Goal: Find specific page/section: Find specific page/section

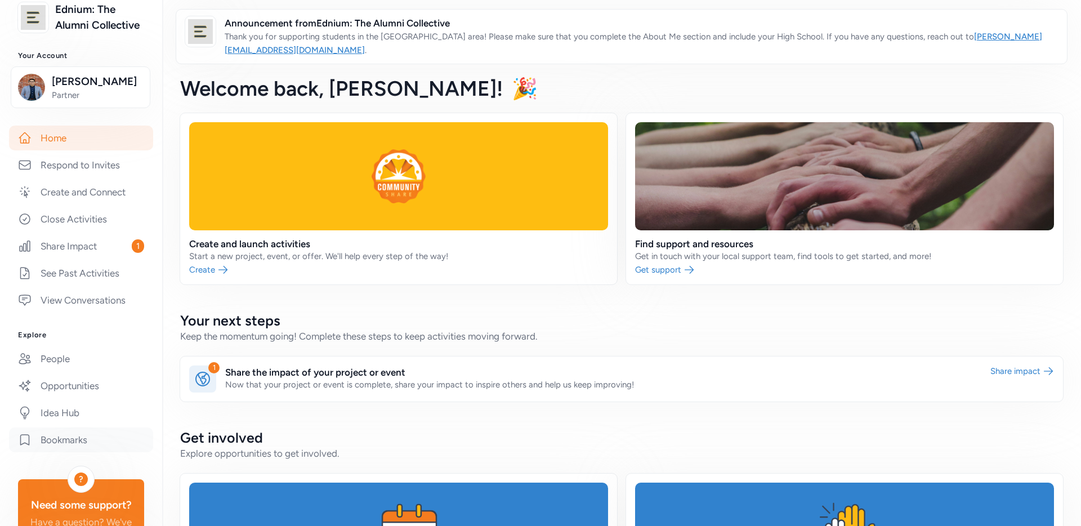
scroll to position [84, 0]
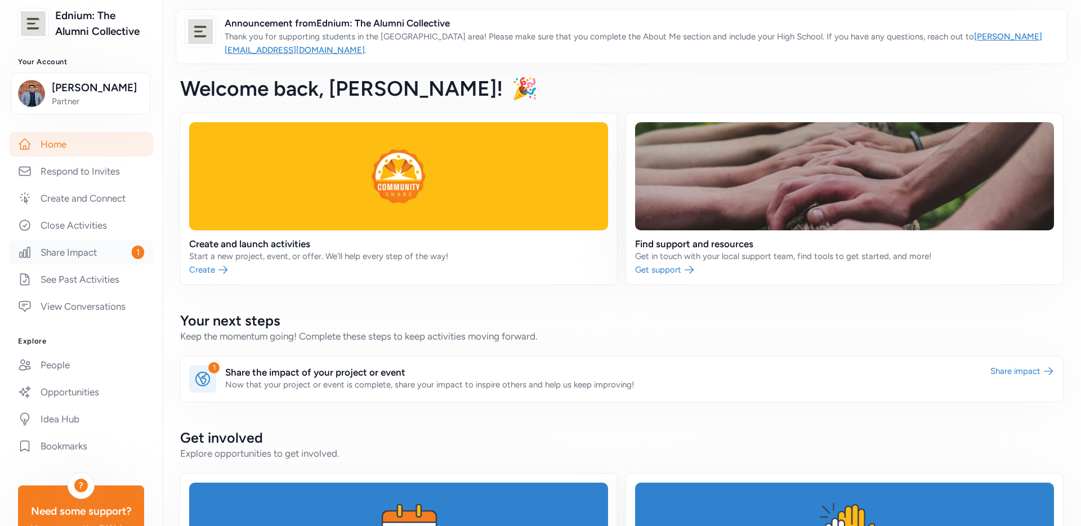
click at [72, 249] on link "Share Impact 1" at bounding box center [81, 252] width 144 height 25
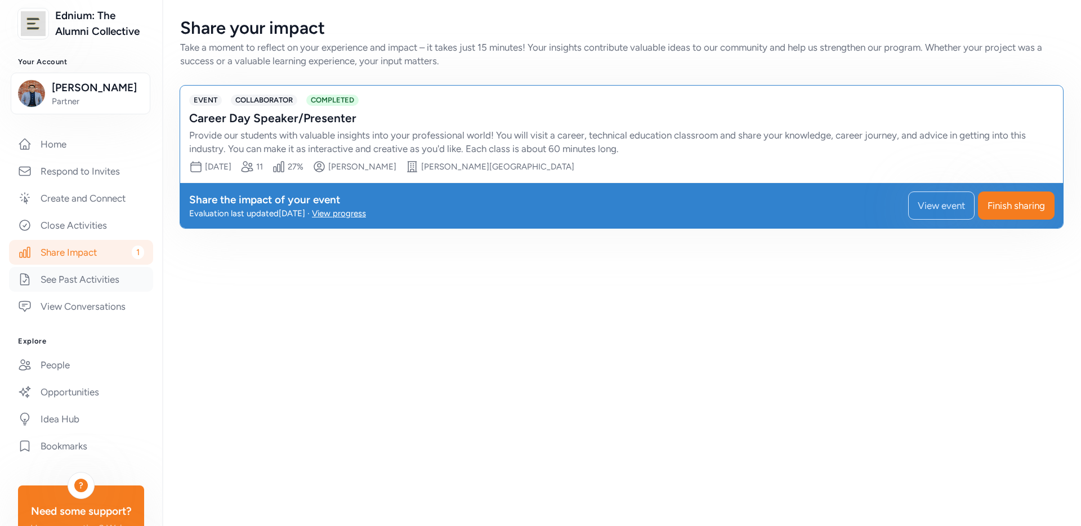
click at [102, 281] on link "See Past Activities" at bounding box center [81, 279] width 144 height 25
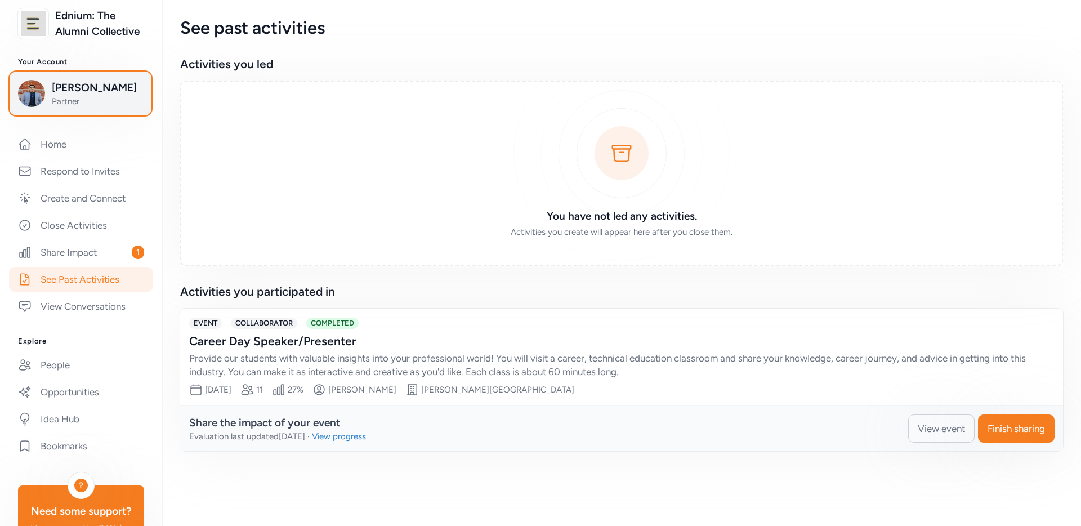
click at [59, 101] on span "Partner" at bounding box center [97, 101] width 91 height 11
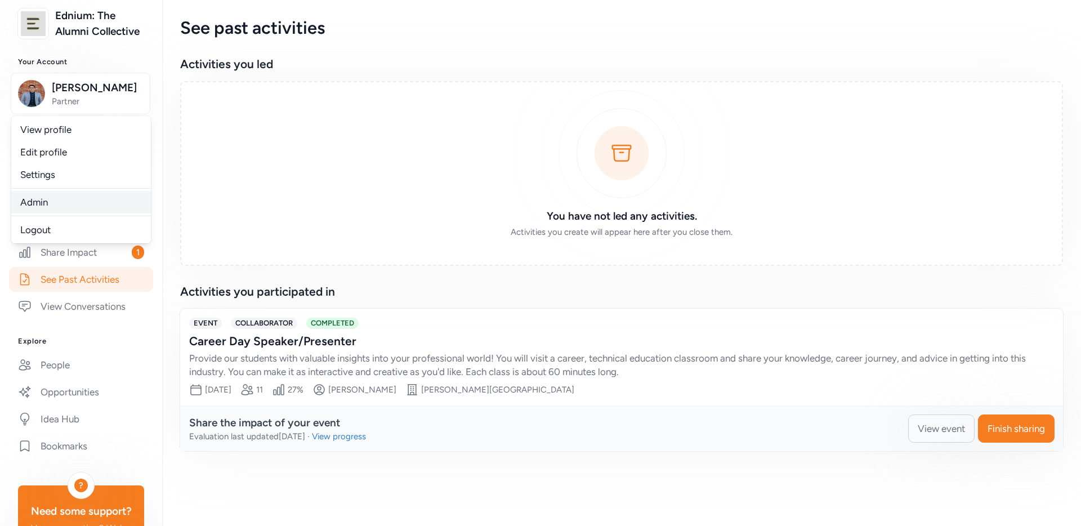
click at [60, 205] on link "Admin" at bounding box center [81, 202] width 140 height 23
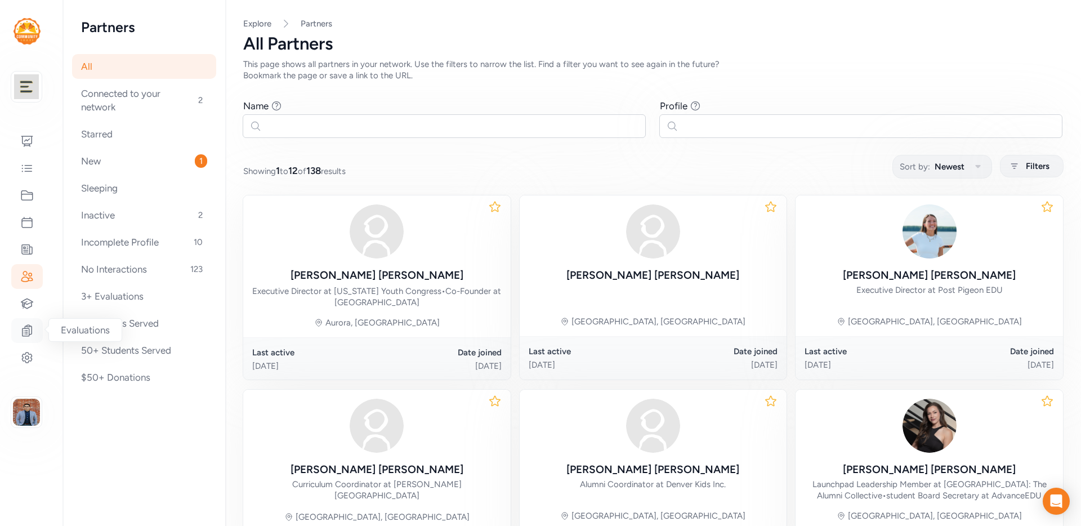
click at [25, 326] on icon at bounding box center [28, 330] width 10 height 11
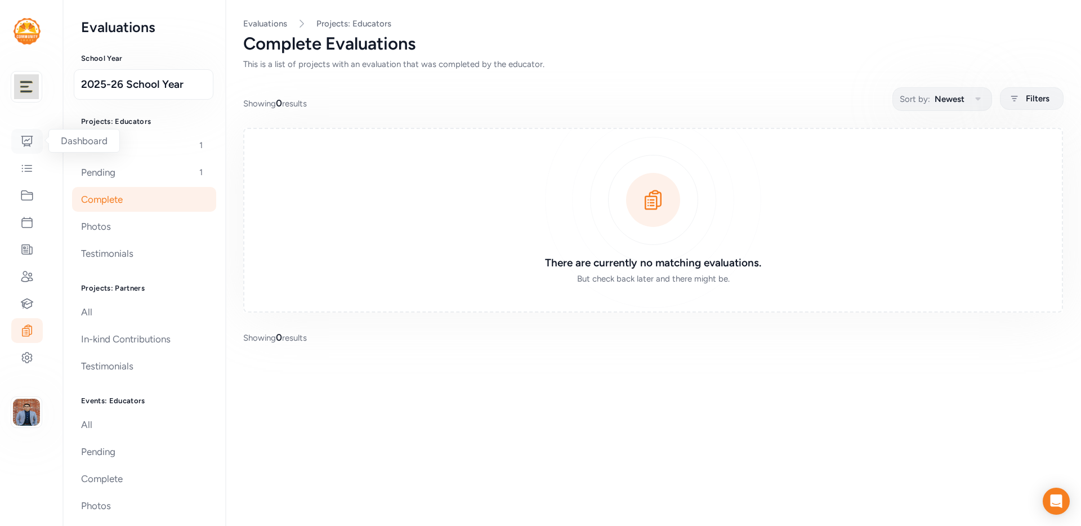
click at [26, 145] on icon at bounding box center [27, 142] width 14 height 14
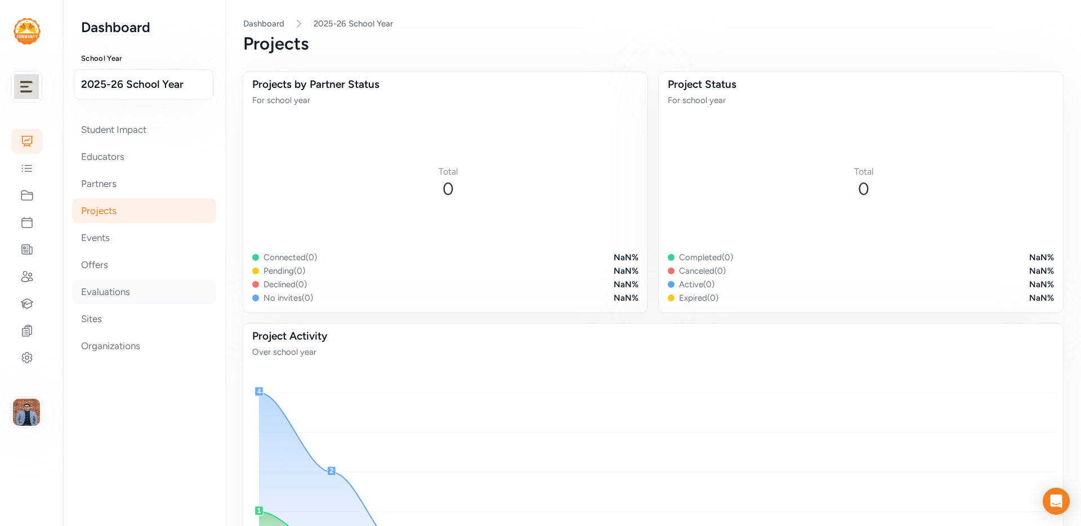
click at [123, 284] on div "Evaluations" at bounding box center [144, 291] width 144 height 25
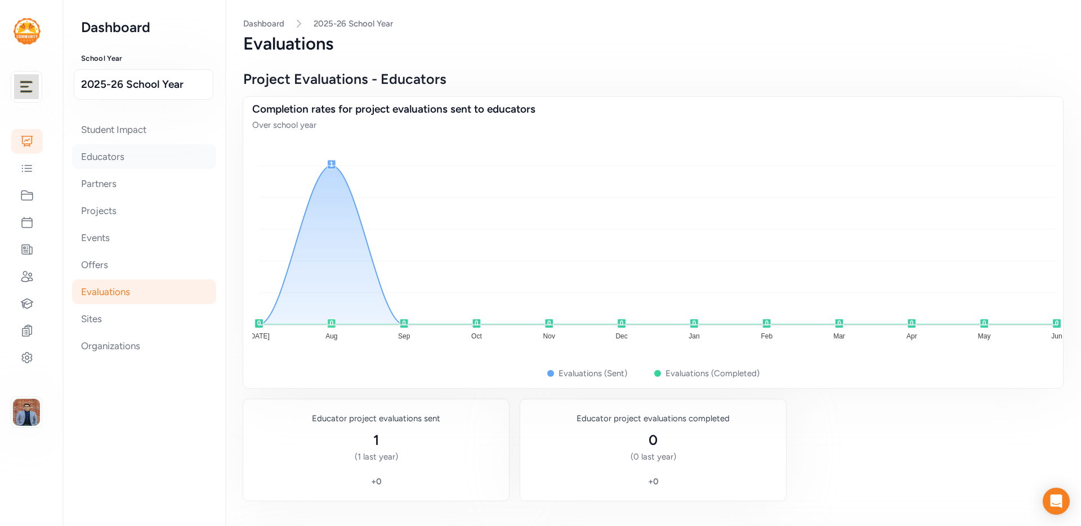
click at [114, 155] on div "Educators" at bounding box center [144, 156] width 144 height 25
